Goal: Find contact information: Find contact information

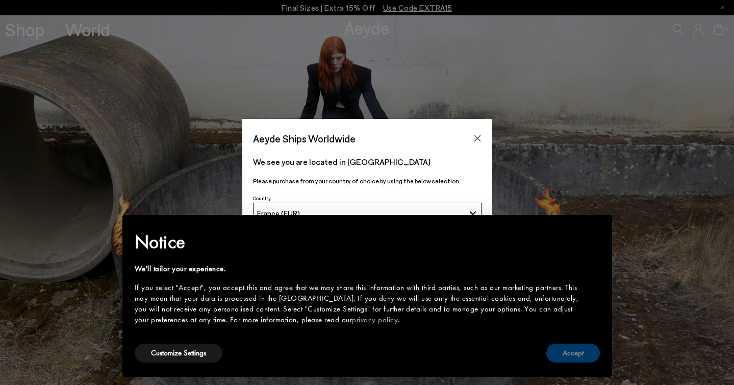
click at [575, 354] on button "Accept" at bounding box center [573, 352] width 54 height 19
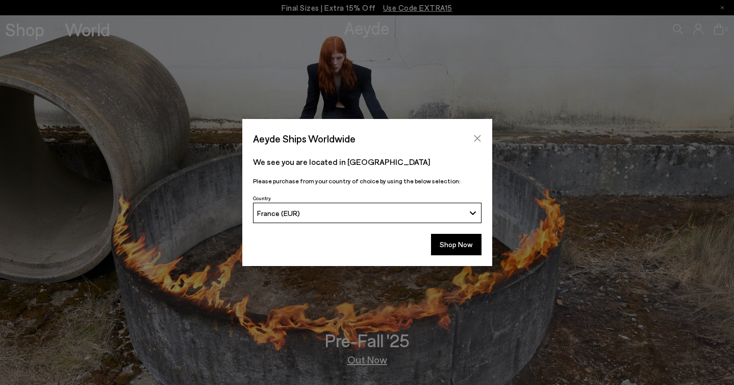
click at [475, 133] on button "Close" at bounding box center [477, 138] width 15 height 15
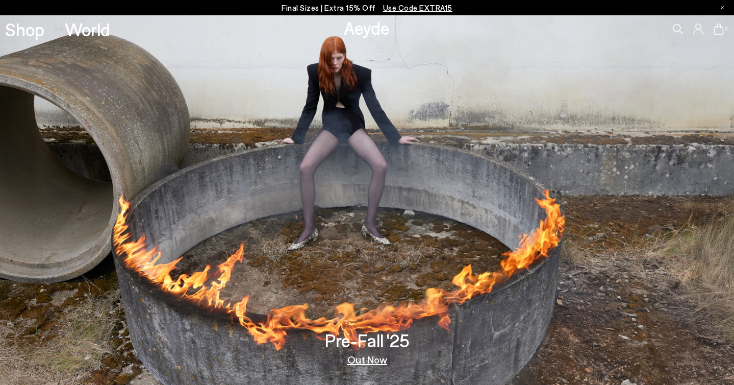
click at [699, 32] on icon at bounding box center [698, 28] width 10 height 11
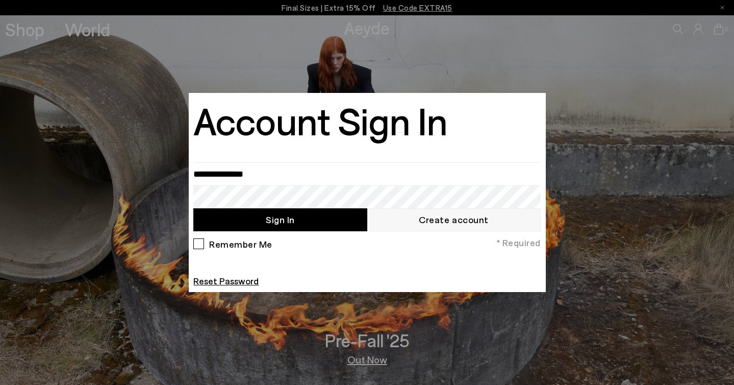
click at [637, 109] on div at bounding box center [367, 192] width 734 height 385
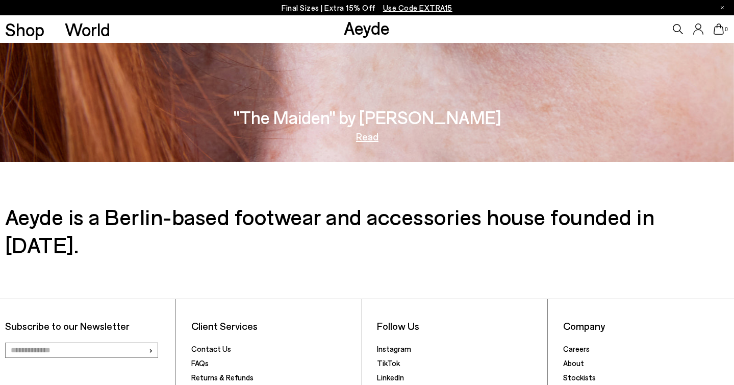
scroll to position [1692, 0]
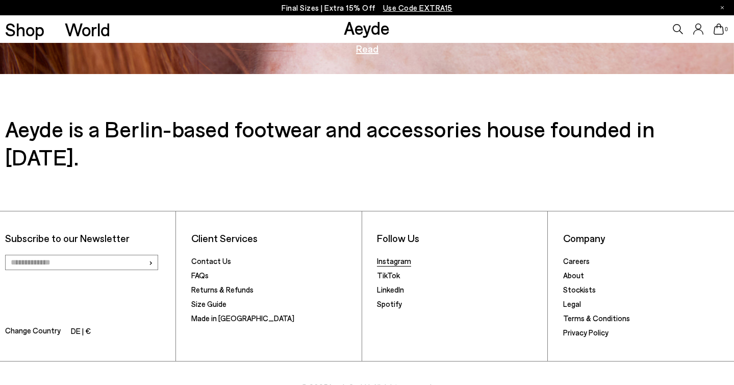
click at [400, 256] on link "Instagram" at bounding box center [394, 260] width 34 height 9
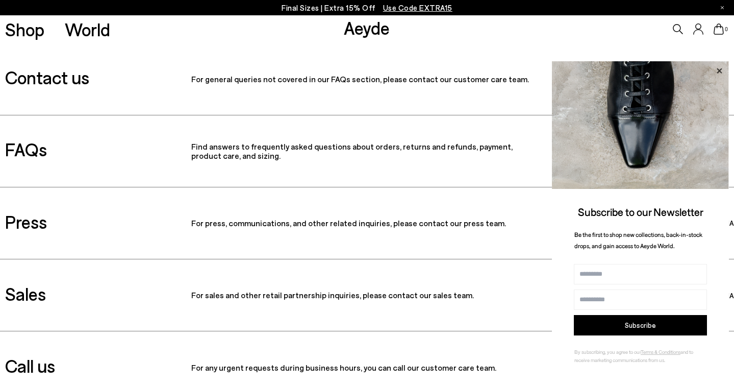
click at [719, 70] on icon at bounding box center [719, 70] width 5 height 5
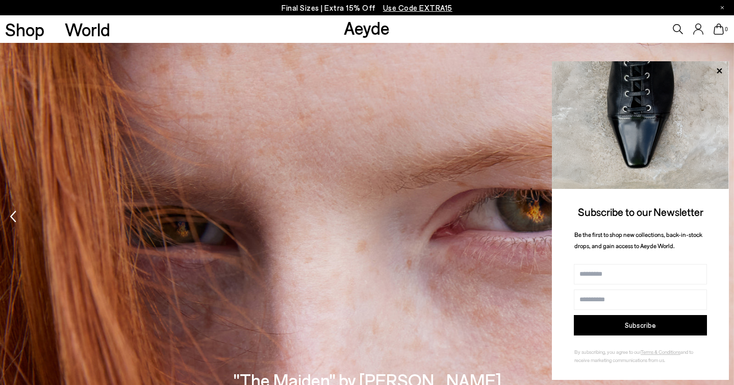
scroll to position [1692, 0]
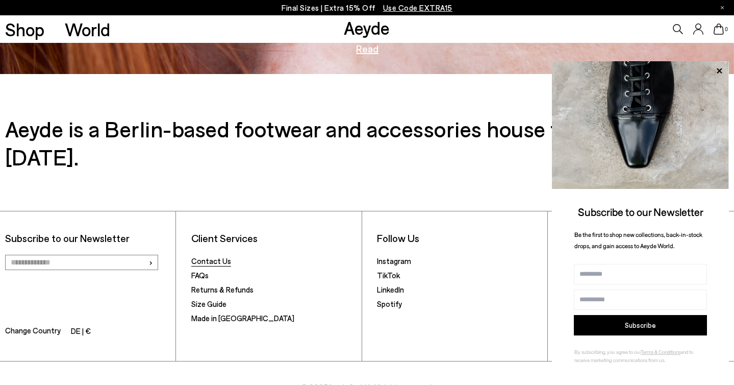
click at [209, 256] on link "Contact Us" at bounding box center [211, 260] width 40 height 9
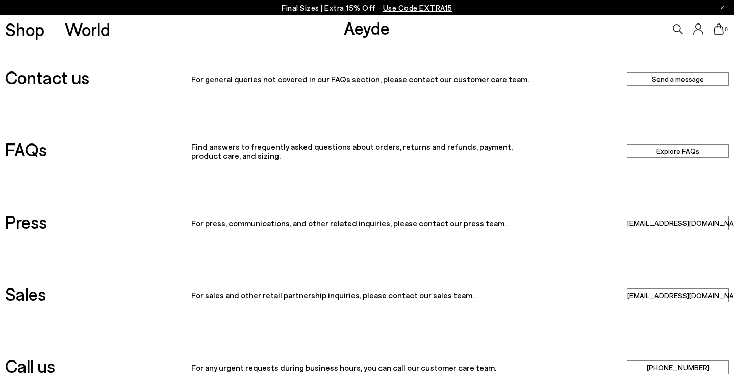
click at [693, 80] on link "Send a message" at bounding box center [678, 79] width 102 height 14
click at [660, 221] on link "press@aeyde.com" at bounding box center [678, 223] width 102 height 14
